Goal: Information Seeking & Learning: Learn about a topic

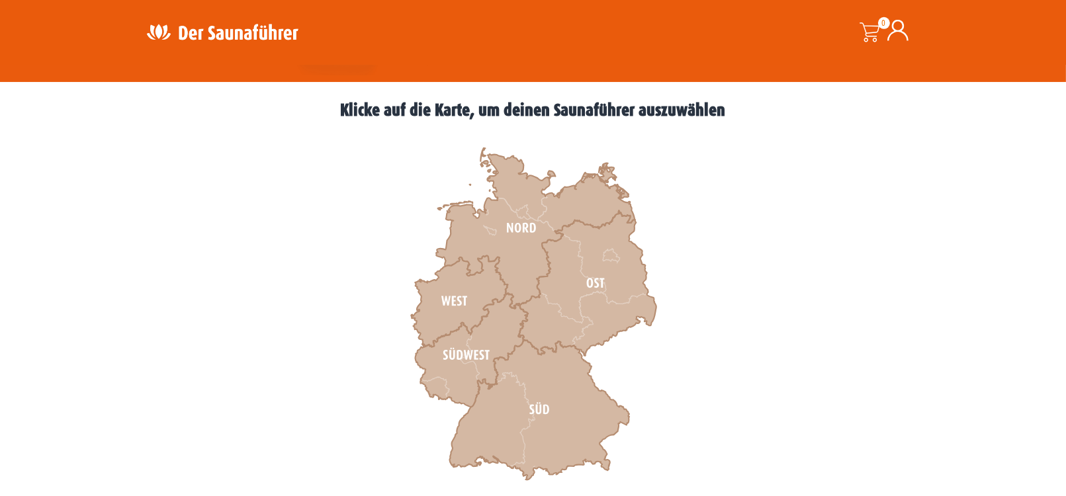
scroll to position [344, 0]
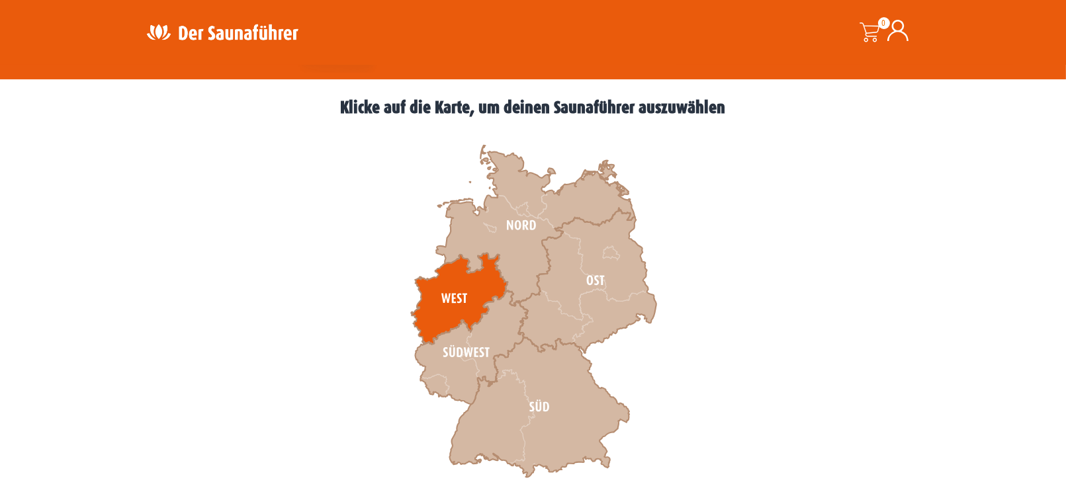
click at [457, 300] on icon at bounding box center [459, 298] width 97 height 91
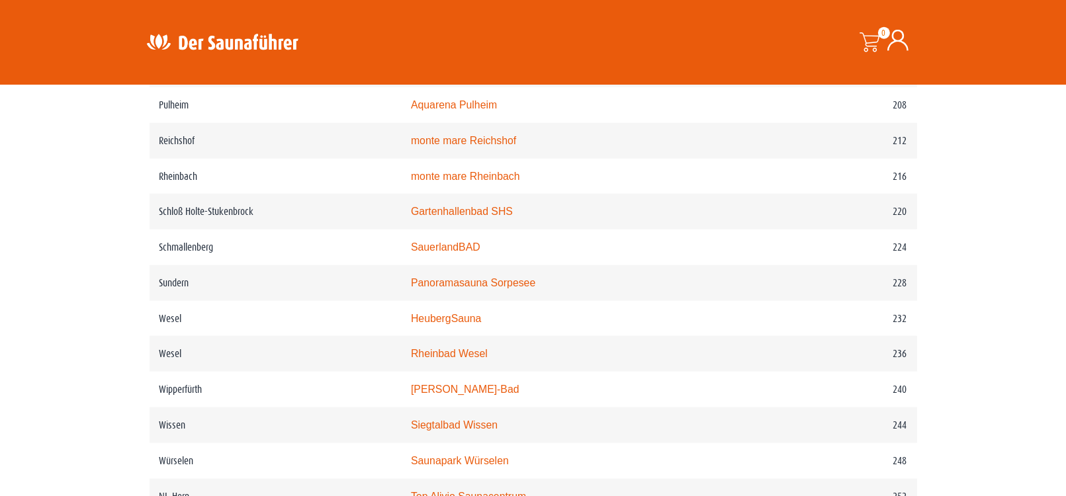
scroll to position [2340, 0]
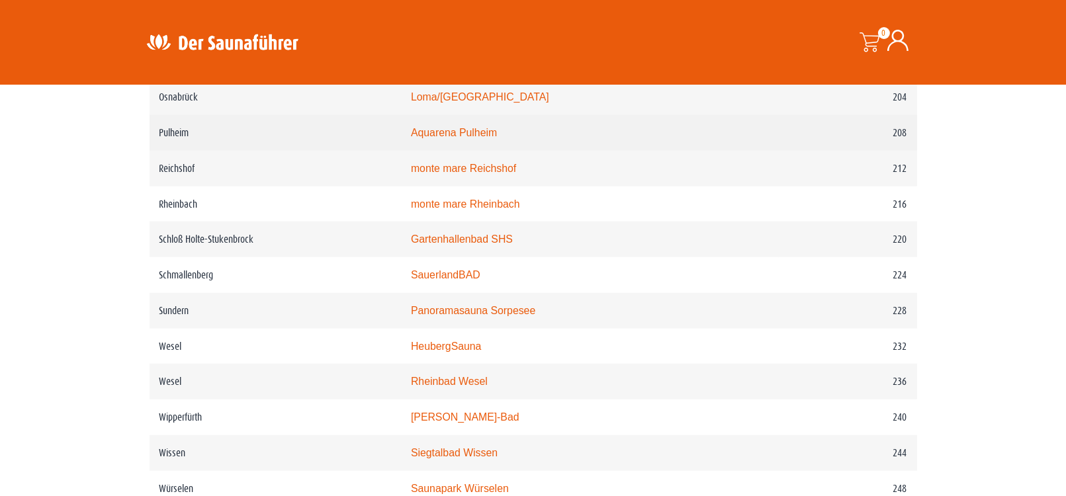
click at [489, 138] on link "Aquarena Pulheim" at bounding box center [454, 132] width 86 height 11
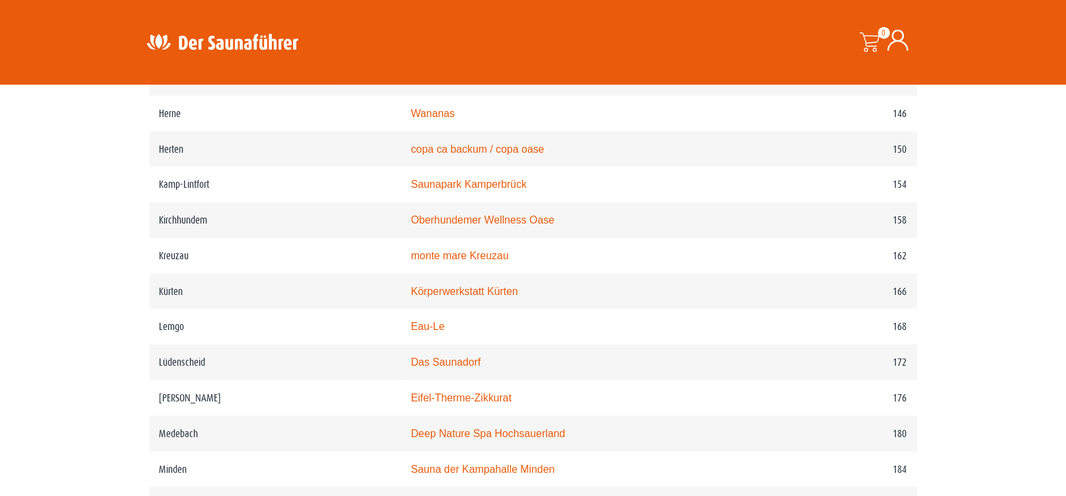
scroll to position [1789, 0]
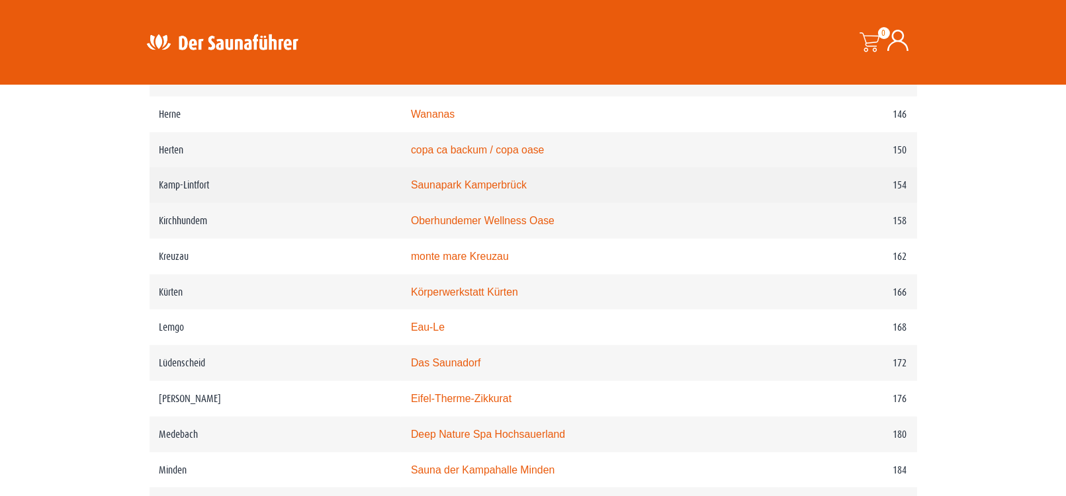
click at [522, 191] on link "Saunapark Kamperbrück" at bounding box center [469, 184] width 116 height 11
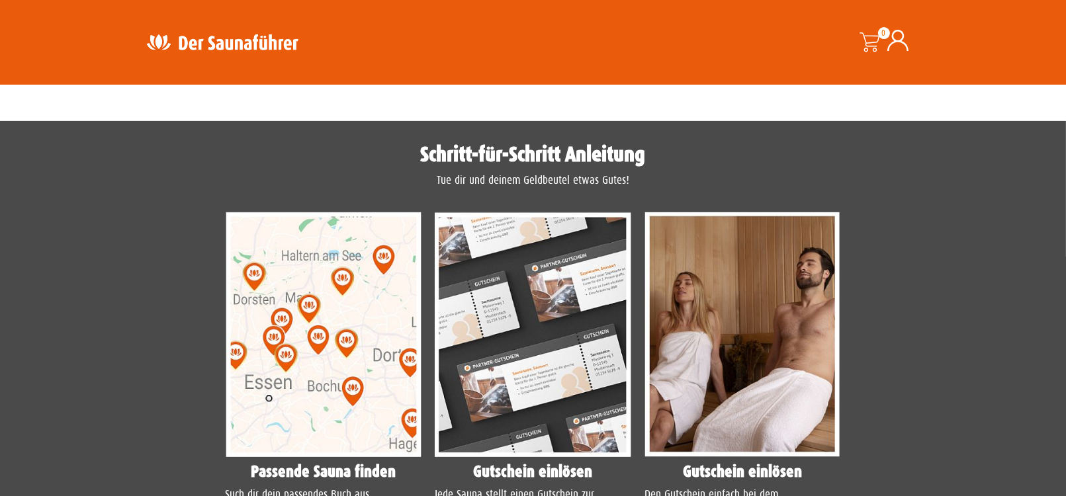
scroll to position [921, 0]
click at [368, 335] on img at bounding box center [324, 334] width 197 height 245
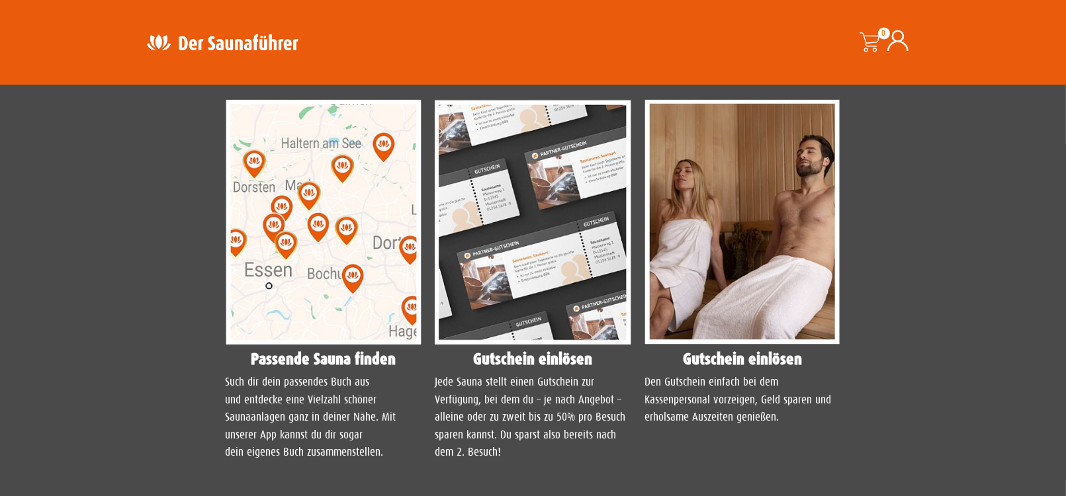
scroll to position [1128, 0]
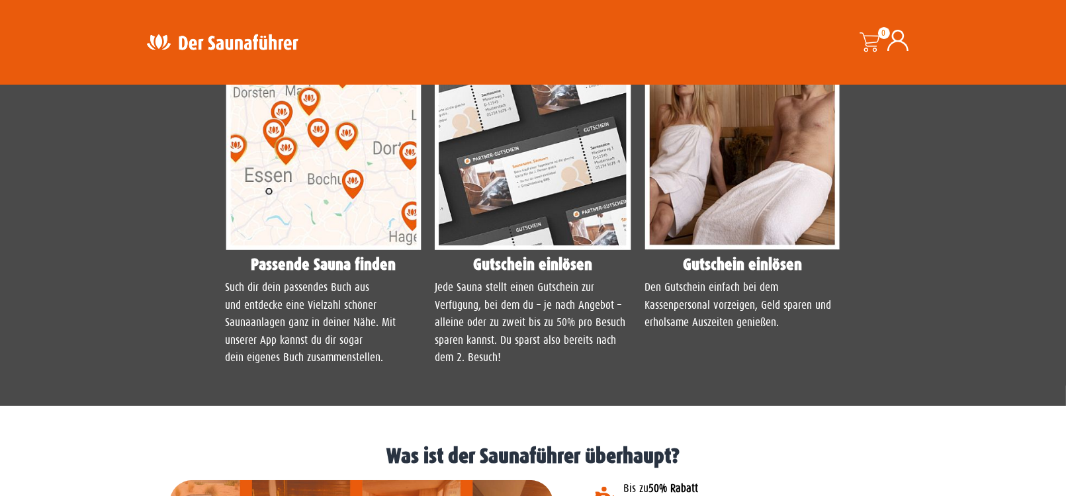
click at [305, 268] on h4 "Passende Sauna finden" at bounding box center [324, 265] width 197 height 16
click at [305, 226] on img at bounding box center [324, 127] width 197 height 245
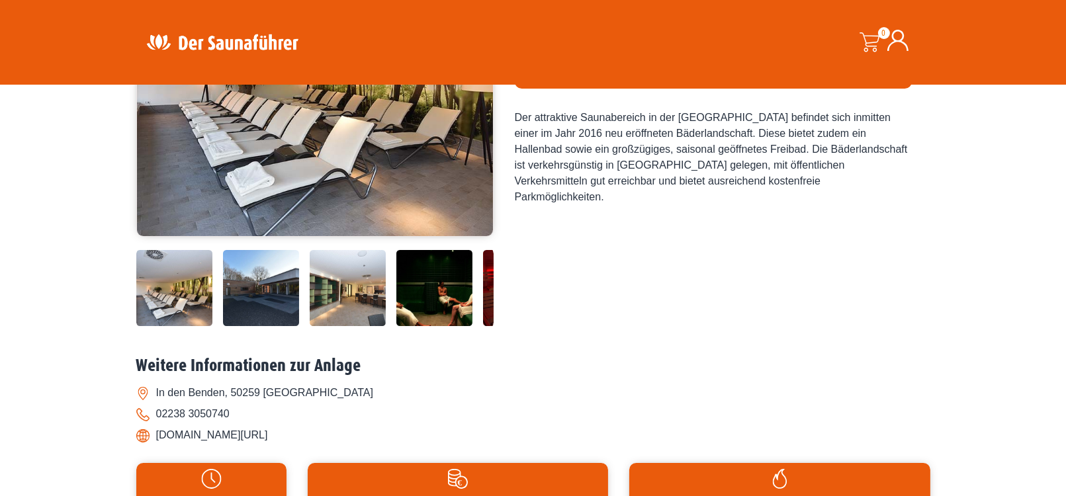
scroll to position [344, 0]
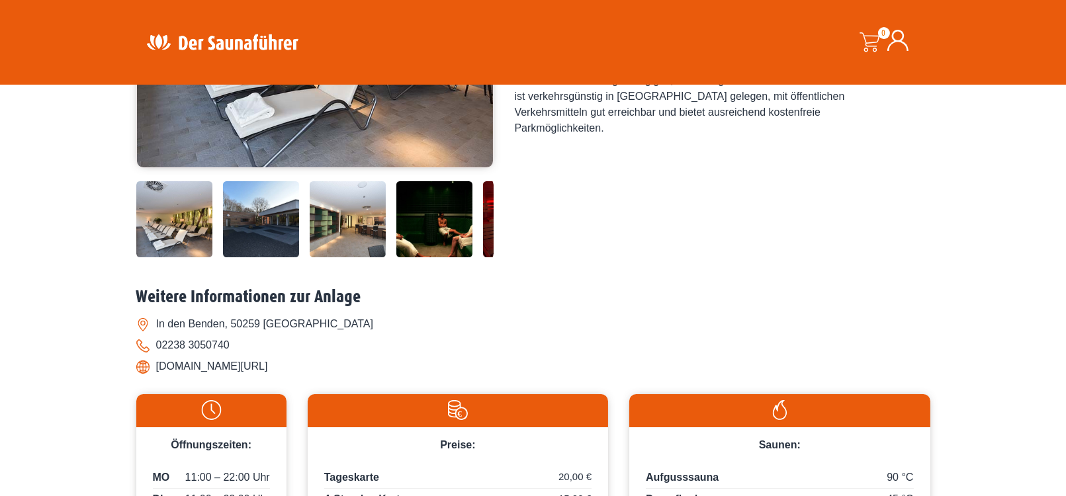
click at [282, 238] on img at bounding box center [261, 219] width 76 height 76
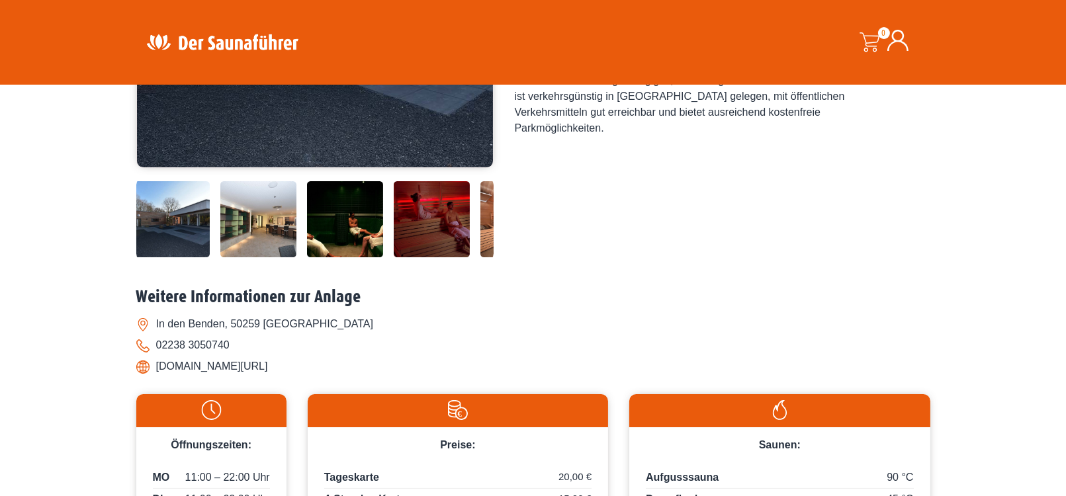
click at [282, 238] on img at bounding box center [258, 219] width 76 height 76
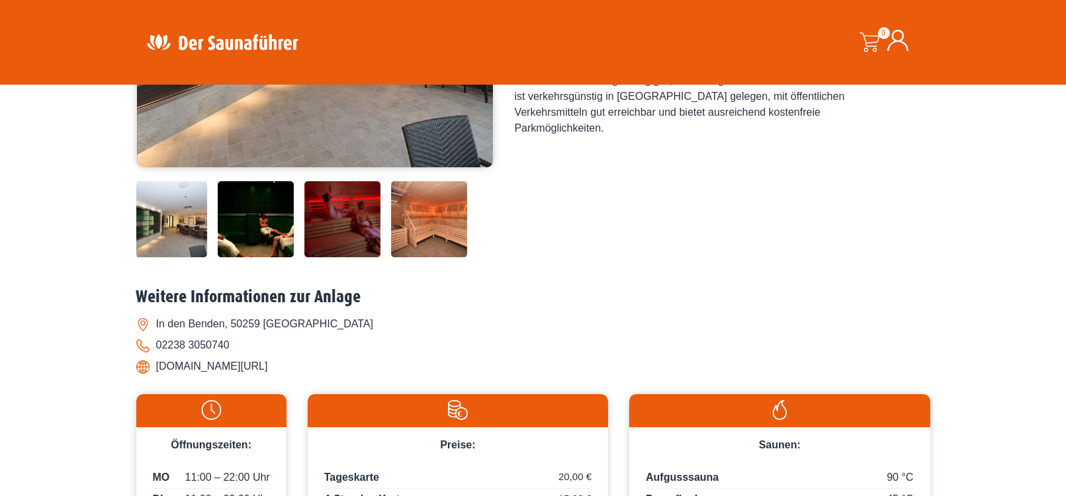
click at [282, 238] on img at bounding box center [256, 219] width 76 height 76
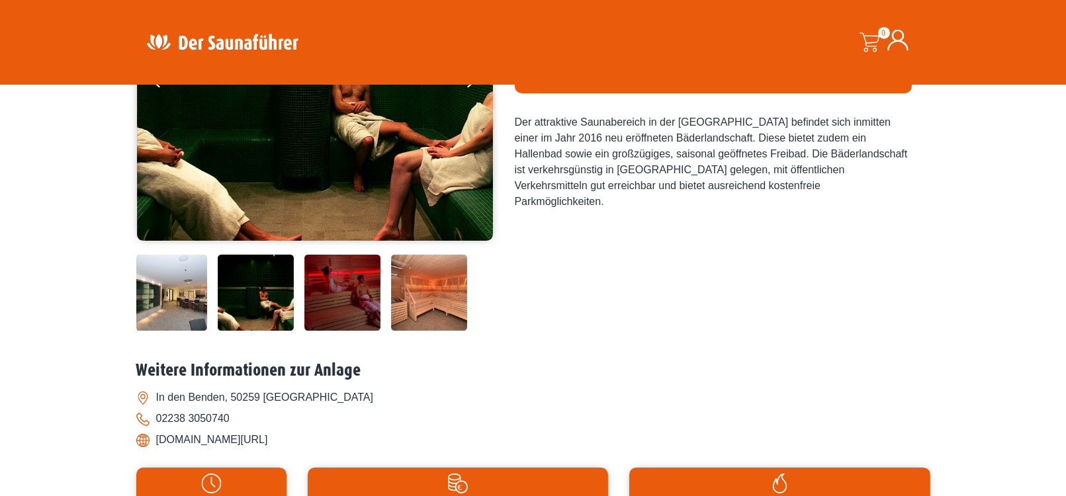
scroll to position [138, 0]
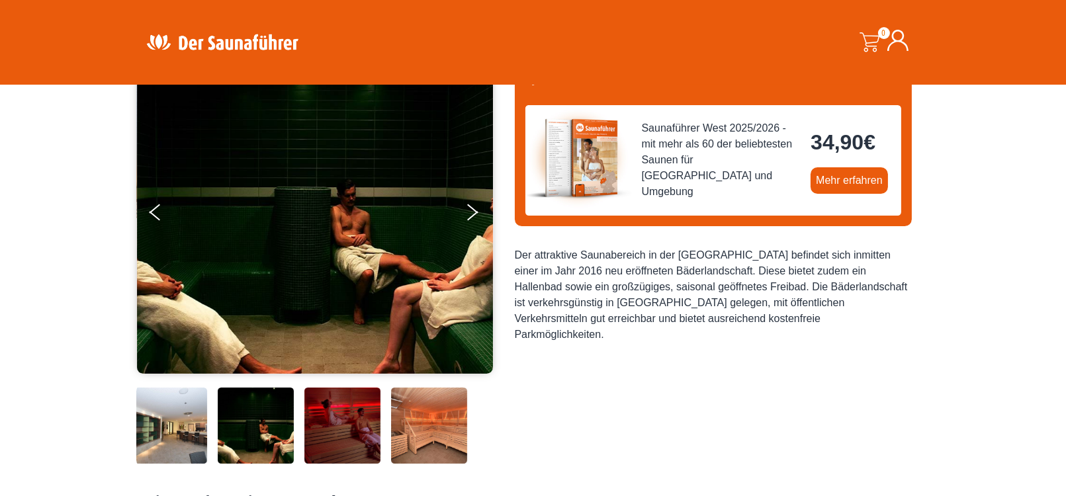
click at [322, 452] on img at bounding box center [342, 426] width 76 height 76
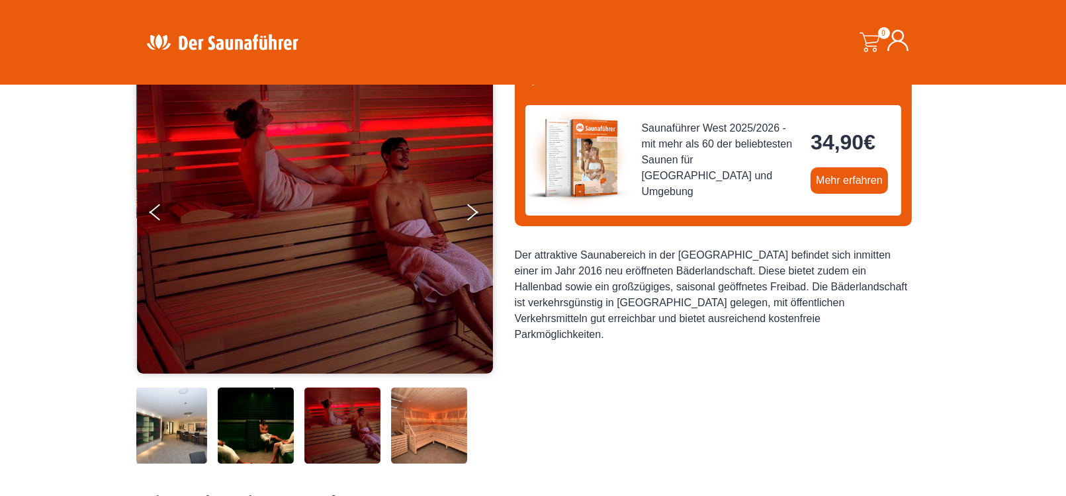
click at [451, 425] on img at bounding box center [429, 426] width 76 height 76
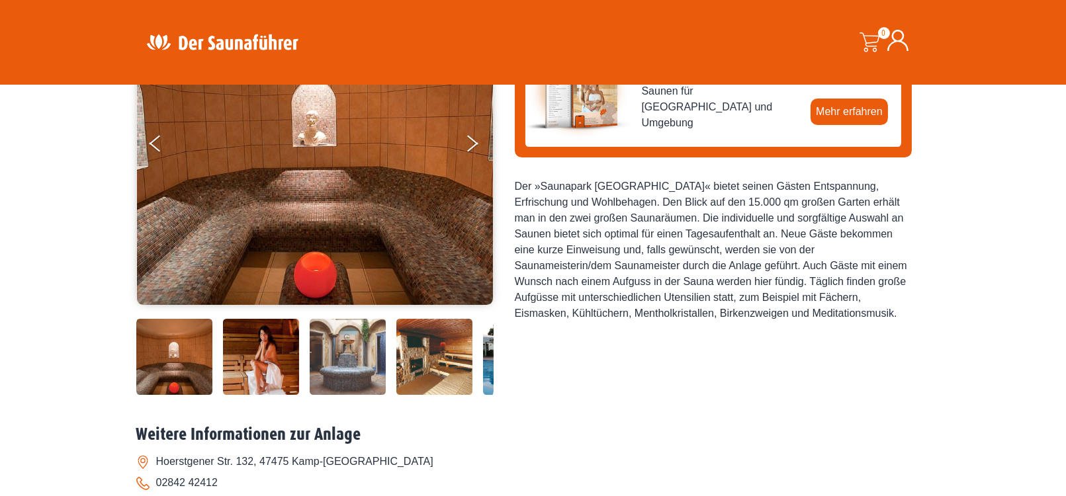
scroll to position [138, 0]
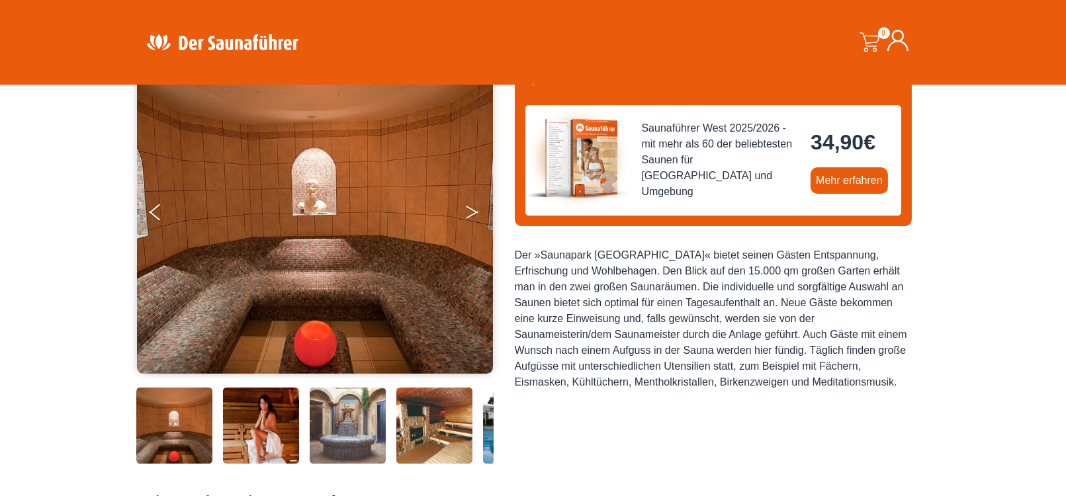
click at [478, 213] on icon "Next" at bounding box center [472, 210] width 12 height 8
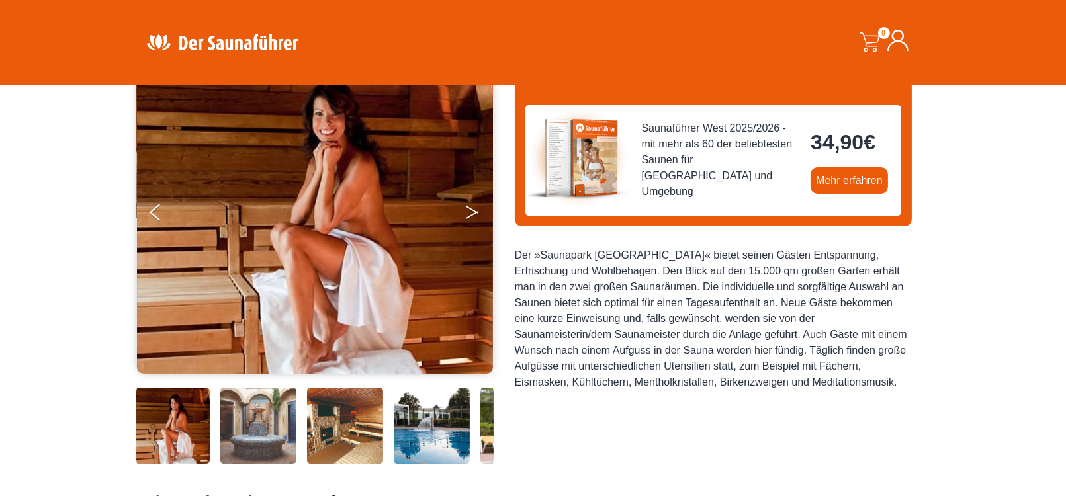
click at [478, 213] on icon "Next" at bounding box center [472, 210] width 12 height 8
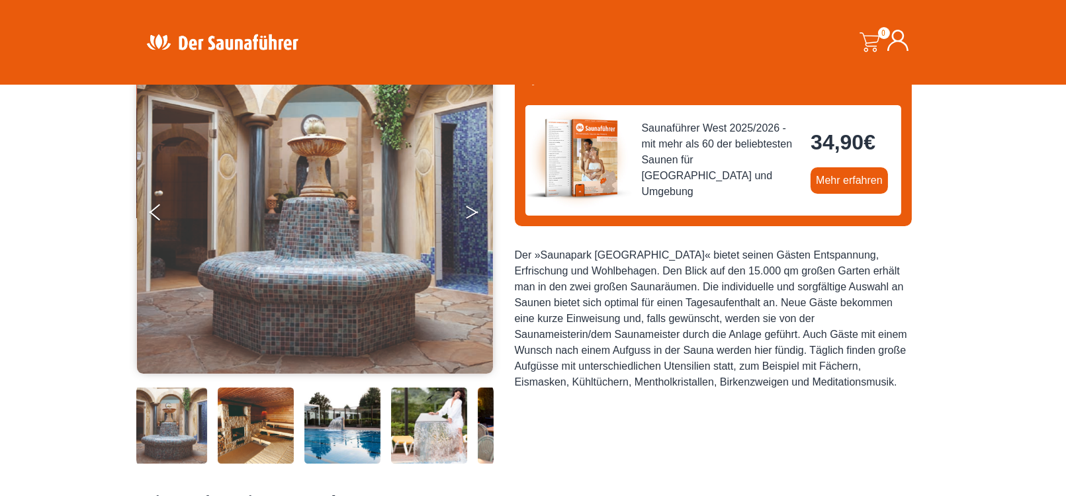
click at [478, 213] on icon "Next" at bounding box center [472, 210] width 12 height 8
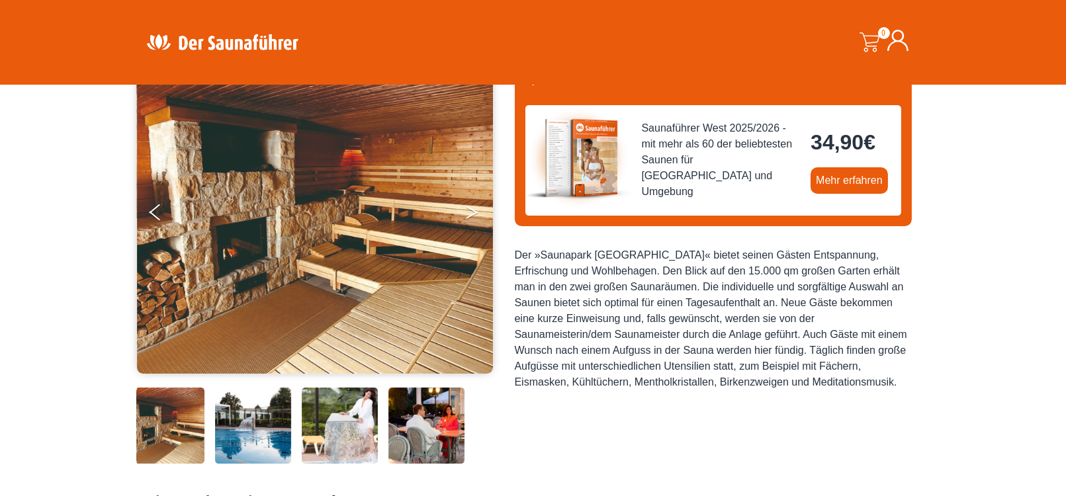
click at [478, 213] on icon "Next" at bounding box center [472, 210] width 12 height 8
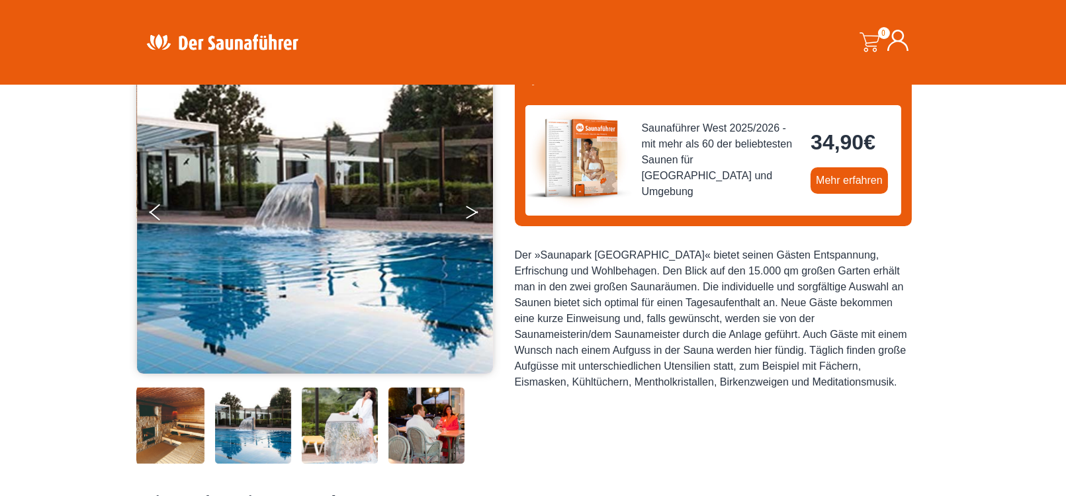
click at [478, 213] on icon "Next" at bounding box center [472, 210] width 12 height 8
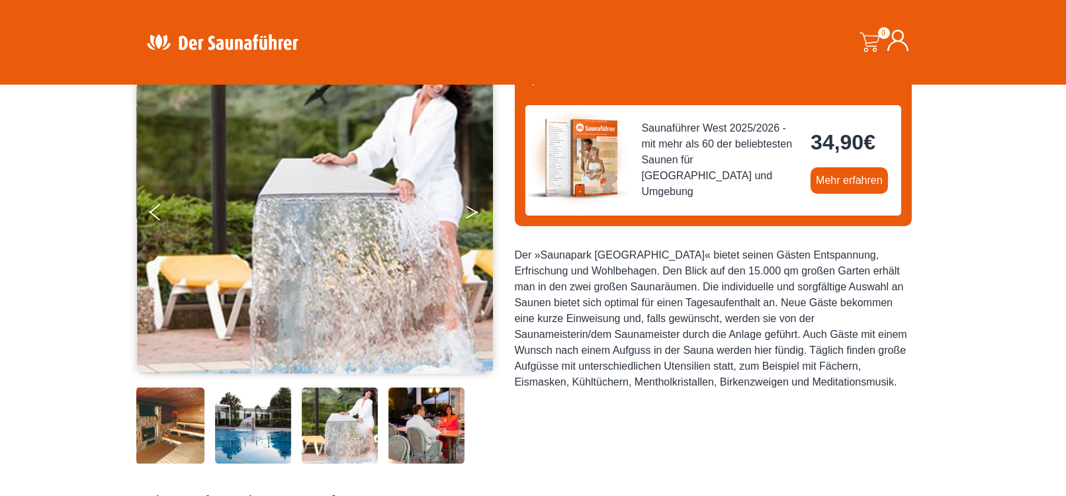
click at [478, 213] on icon "Next" at bounding box center [472, 210] width 12 height 8
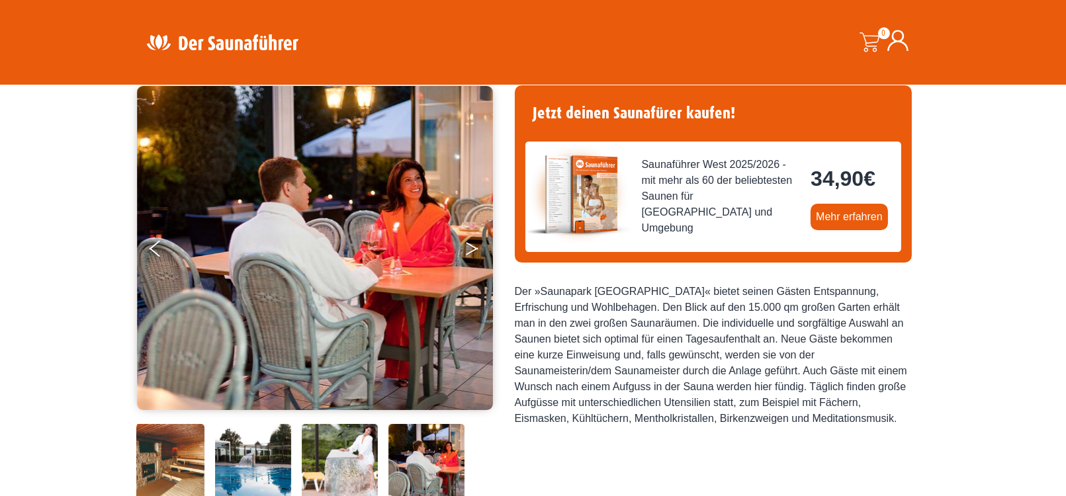
scroll to position [69, 0]
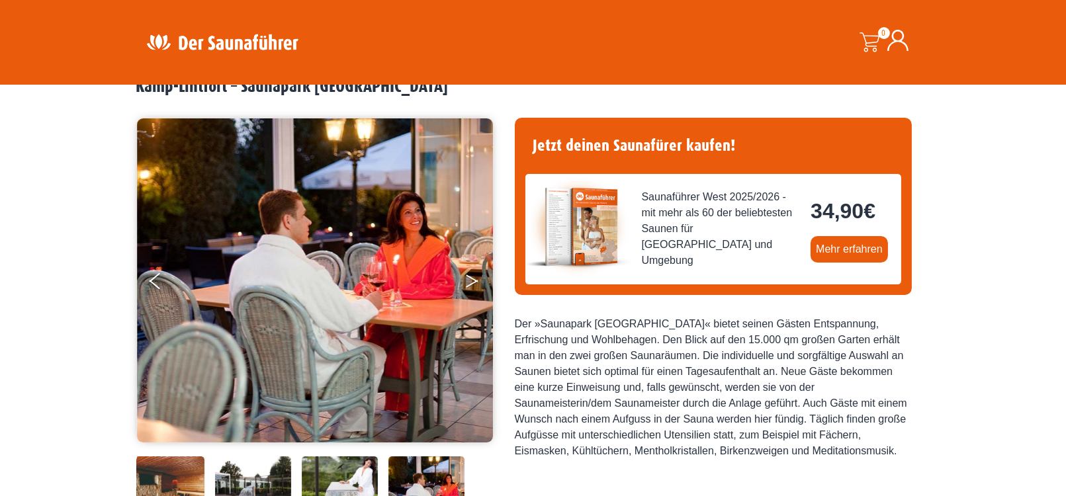
click at [478, 285] on button "Next" at bounding box center [481, 283] width 33 height 33
click at [471, 278] on icon "Next" at bounding box center [472, 279] width 12 height 8
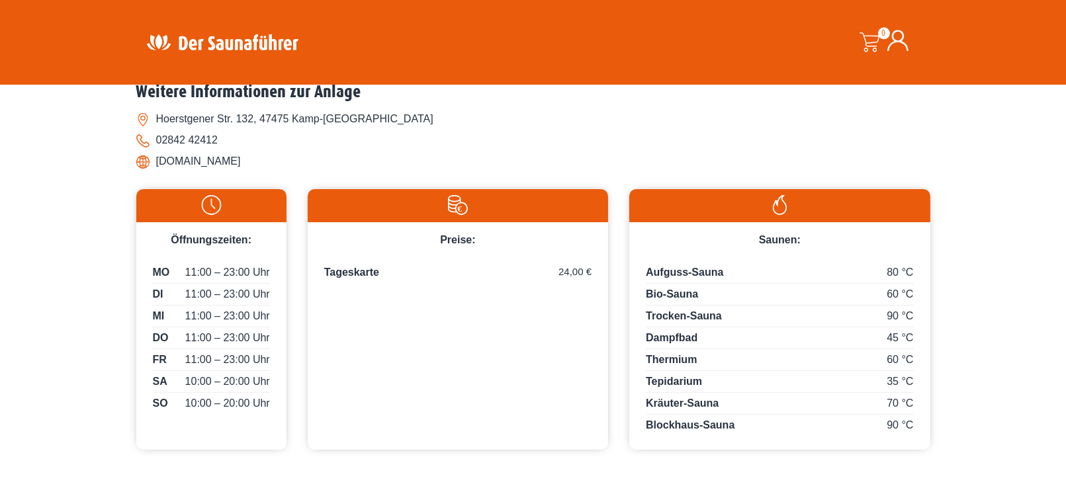
scroll to position [551, 0]
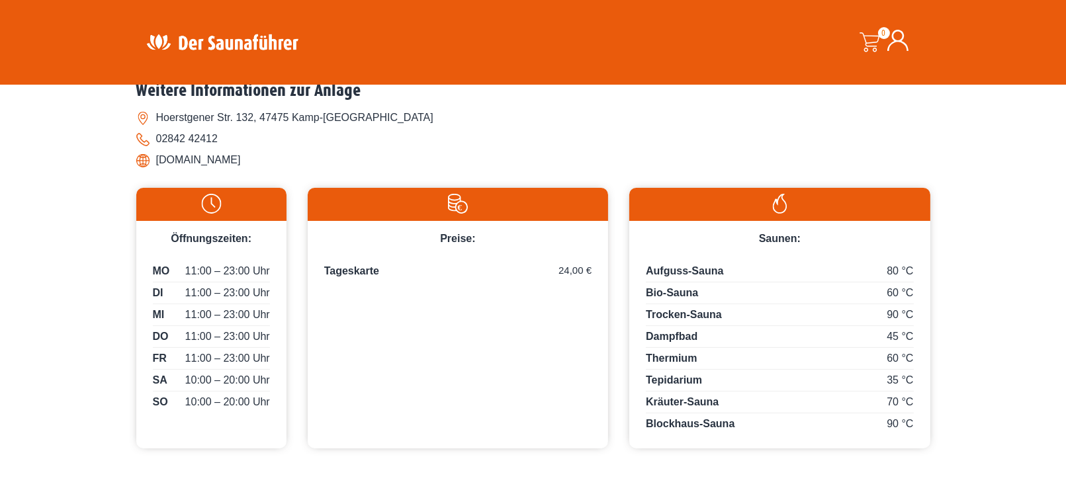
click at [447, 213] on img at bounding box center [457, 204] width 287 height 20
click at [242, 163] on li "www.saunapark-kamperbrueck.de" at bounding box center [533, 160] width 794 height 21
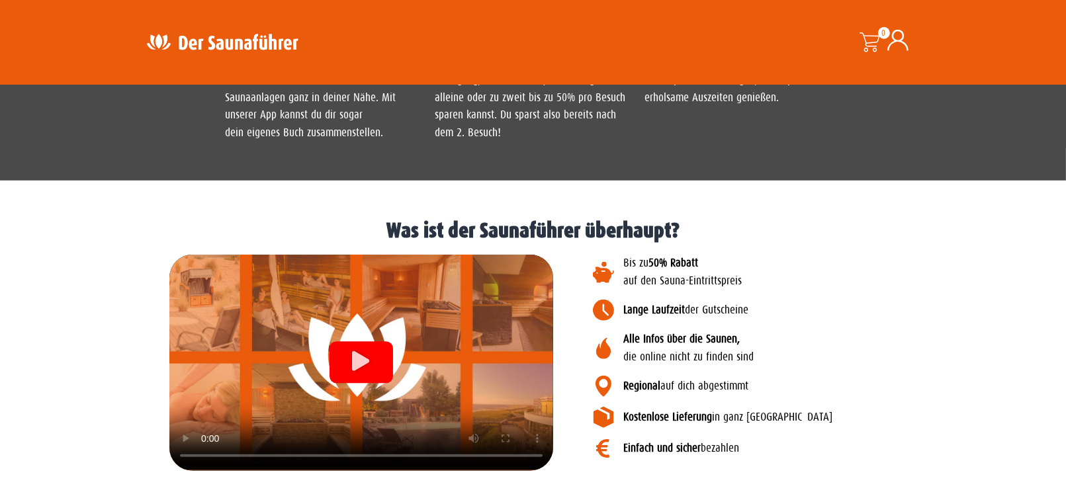
scroll to position [1445, 0]
